Goal: Task Accomplishment & Management: Use online tool/utility

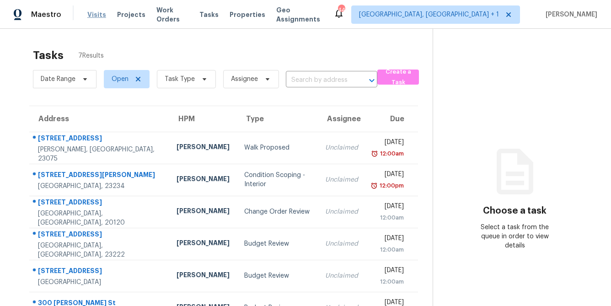
click at [91, 17] on span "Visits" at bounding box center [96, 14] width 19 height 9
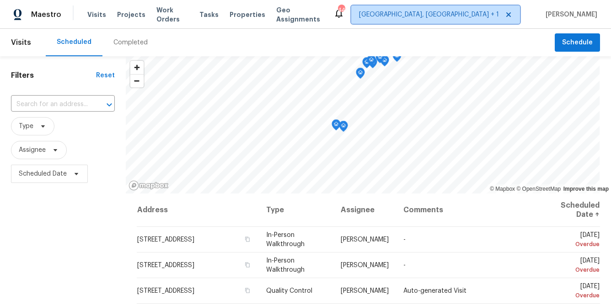
click at [474, 20] on span "[GEOGRAPHIC_DATA], [GEOGRAPHIC_DATA] + 1" at bounding box center [435, 14] width 169 height 18
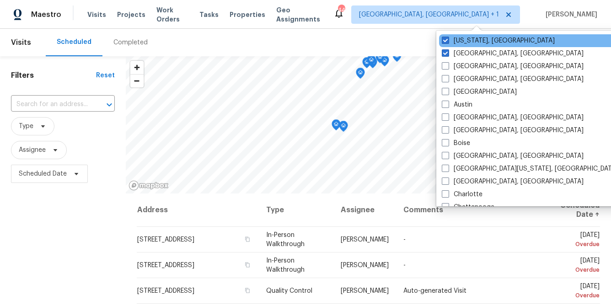
click at [459, 45] on div "[US_STATE], [GEOGRAPHIC_DATA]" at bounding box center [531, 40] width 184 height 13
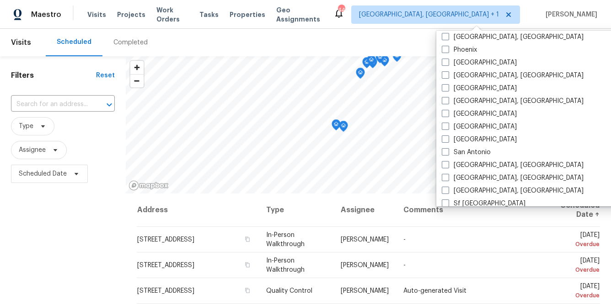
scroll to position [553, 0]
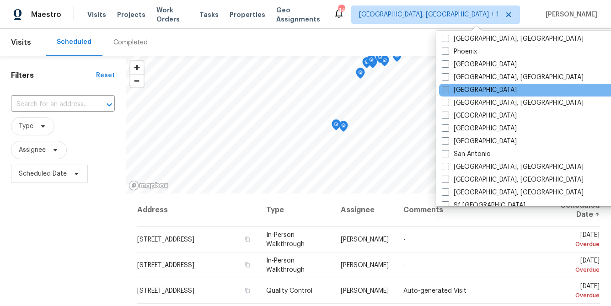
click at [459, 89] on label "[GEOGRAPHIC_DATA]" at bounding box center [479, 90] width 75 height 9
click at [448, 89] on input "[GEOGRAPHIC_DATA]" at bounding box center [445, 89] width 6 height 6
checkbox input "true"
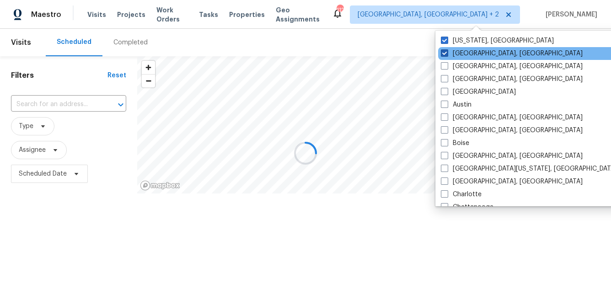
click at [445, 53] on span at bounding box center [444, 52] width 7 height 7
click at [445, 53] on input "[GEOGRAPHIC_DATA], [GEOGRAPHIC_DATA]" at bounding box center [444, 52] width 6 height 6
checkbox input "false"
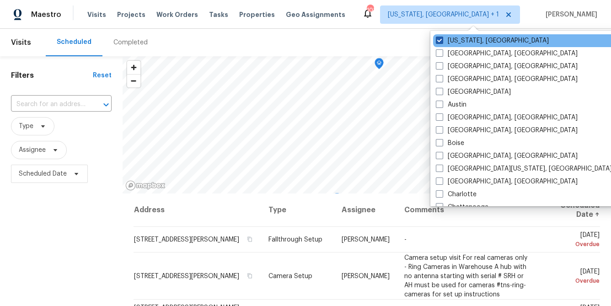
click at [439, 42] on span at bounding box center [439, 40] width 7 height 7
click at [439, 42] on input "[US_STATE], [GEOGRAPHIC_DATA]" at bounding box center [439, 39] width 6 height 6
checkbox input "false"
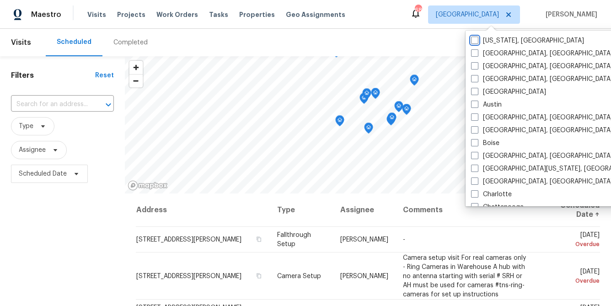
click at [38, 131] on span "Type" at bounding box center [32, 126] width 43 height 18
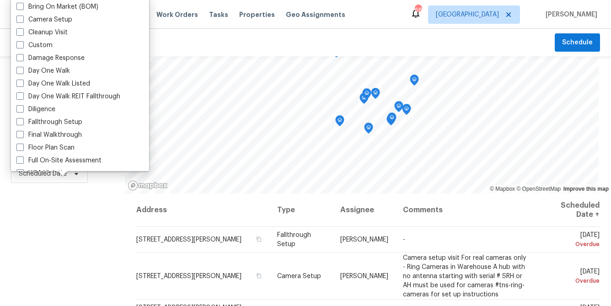
scroll to position [102, 0]
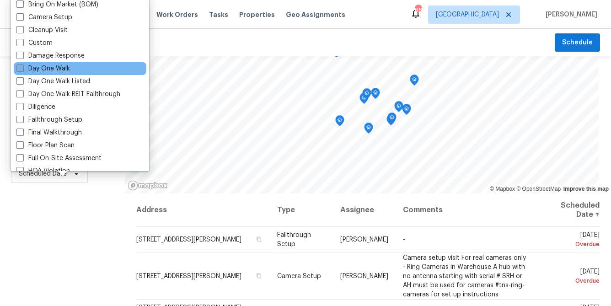
click at [44, 67] on label "Day One Walk" at bounding box center [43, 68] width 54 height 9
click at [22, 67] on input "Day One Walk" at bounding box center [19, 67] width 6 height 6
checkbox input "true"
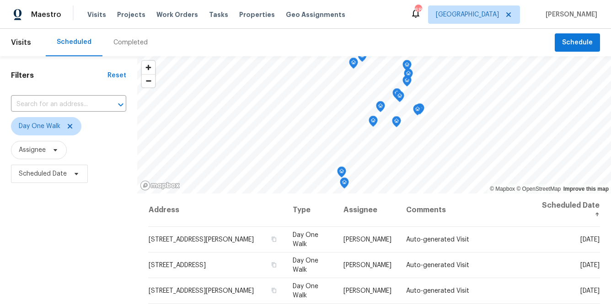
click at [32, 245] on div "Filters Reset ​ Day One Walk Assignee Scheduled Date" at bounding box center [68, 247] width 137 height 382
click at [52, 177] on span "Scheduled Date" at bounding box center [43, 173] width 48 height 9
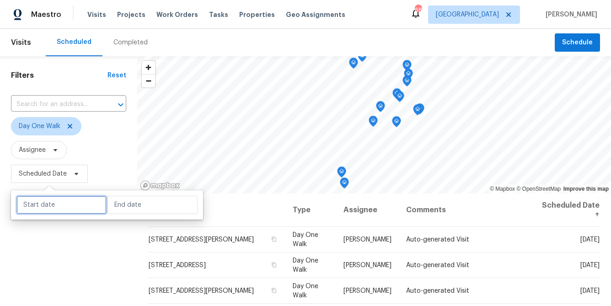
select select "7"
select select "2025"
select select "8"
select select "2025"
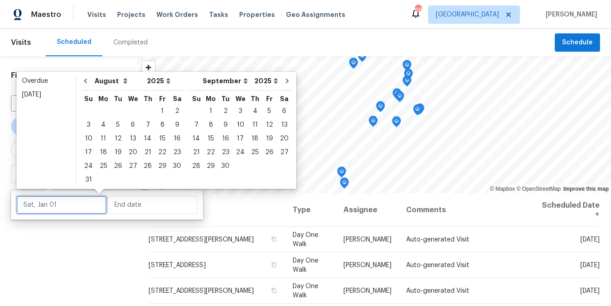
click at [48, 206] on input "text" at bounding box center [61, 205] width 90 height 18
click at [98, 166] on div "25" at bounding box center [103, 166] width 15 height 13
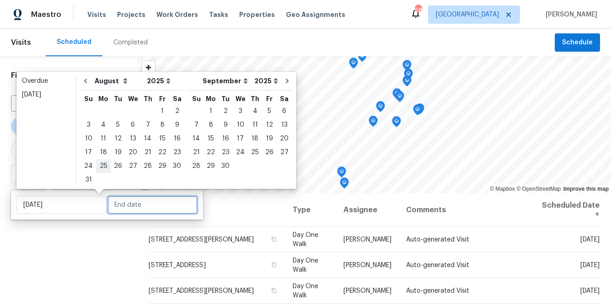
type input "[DATE]"
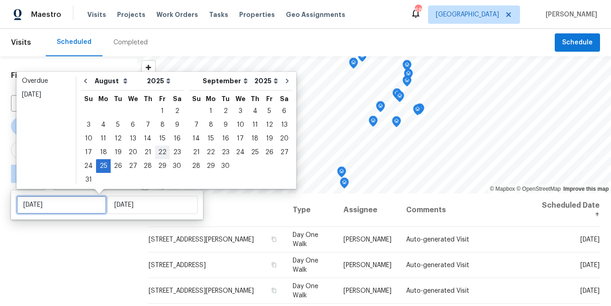
type input "[DATE]"
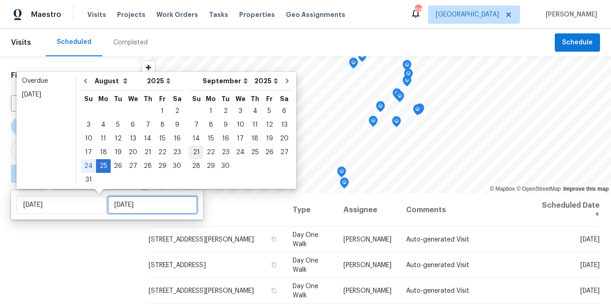
type input "[DATE]"
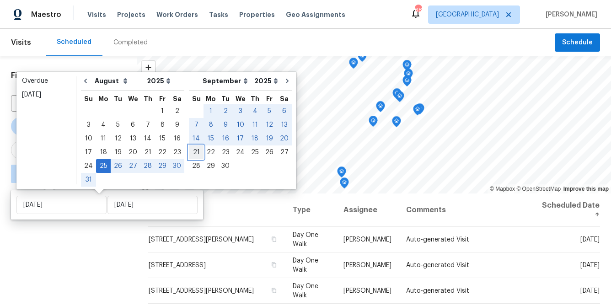
click at [191, 151] on div "21" at bounding box center [196, 152] width 15 height 13
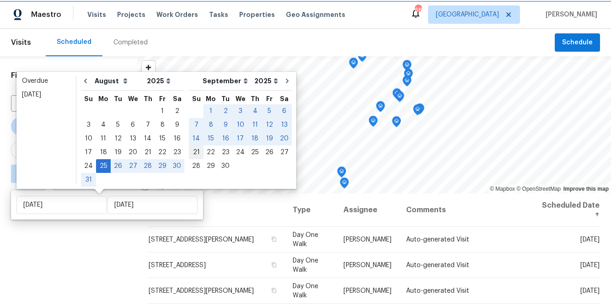
type input "[DATE]"
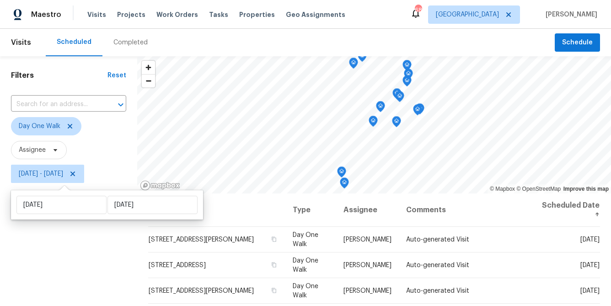
click at [77, 264] on div "Filters Reset ​ Day One Walk Assignee [DATE] - [DATE]" at bounding box center [68, 247] width 137 height 382
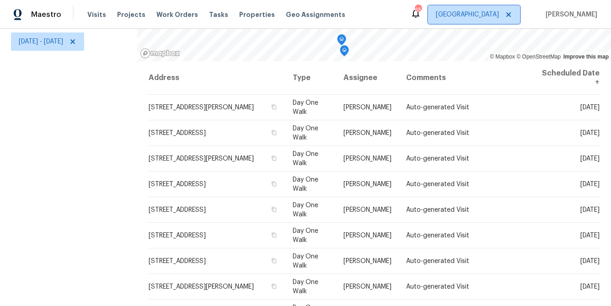
click at [486, 17] on span "[GEOGRAPHIC_DATA]" at bounding box center [467, 14] width 63 height 9
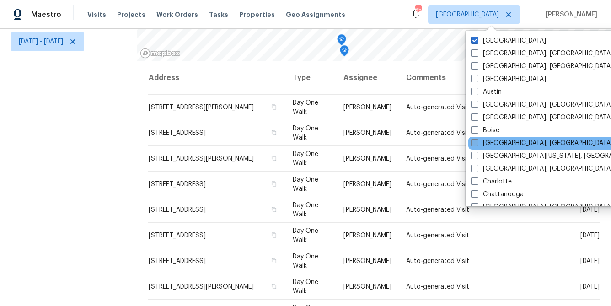
click at [483, 141] on label "[GEOGRAPHIC_DATA], [GEOGRAPHIC_DATA]" at bounding box center [542, 143] width 142 height 9
click at [477, 141] on input "[GEOGRAPHIC_DATA], [GEOGRAPHIC_DATA]" at bounding box center [474, 142] width 6 height 6
checkbox input "true"
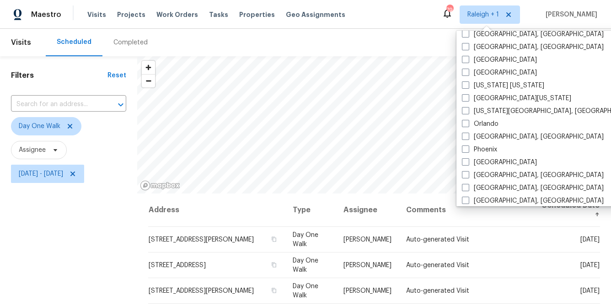
scroll to position [441, 0]
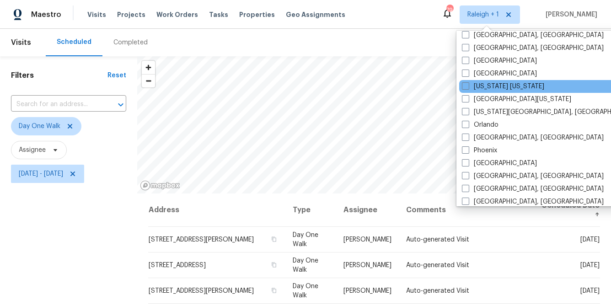
click at [490, 80] on div "[US_STATE] [US_STATE]" at bounding box center [551, 86] width 184 height 13
click at [468, 84] on span at bounding box center [465, 85] width 7 height 7
click at [468, 84] on input "[US_STATE] [US_STATE]" at bounding box center [465, 85] width 6 height 6
checkbox input "true"
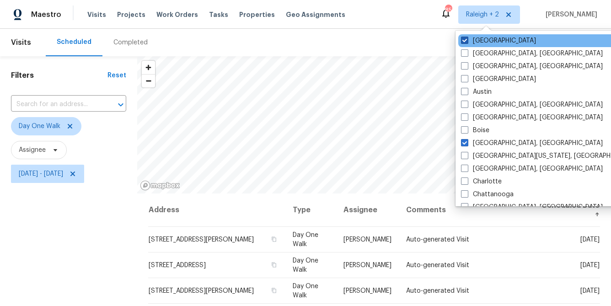
click at [466, 39] on span at bounding box center [464, 40] width 7 height 7
click at [466, 39] on input "[GEOGRAPHIC_DATA]" at bounding box center [464, 39] width 6 height 6
checkbox input "false"
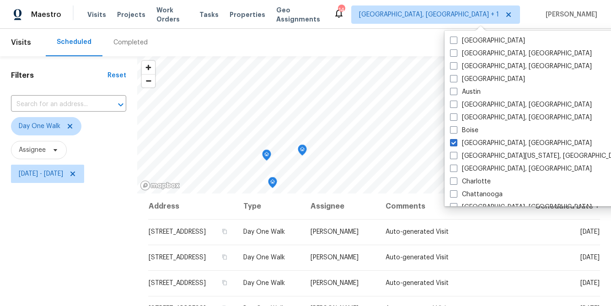
click at [72, 228] on div "Filters Reset ​ Day One Walk Assignee [DATE] - [DATE]" at bounding box center [68, 247] width 137 height 382
